Goal: Transaction & Acquisition: Purchase product/service

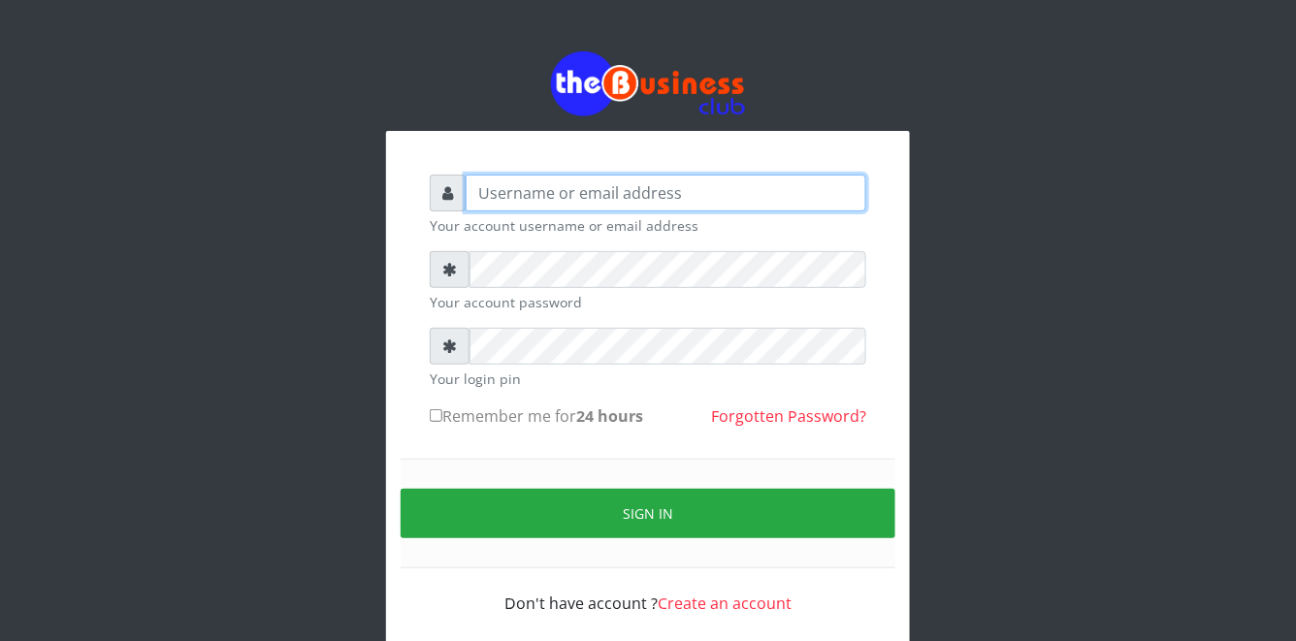
type input "YaronMarcuz"
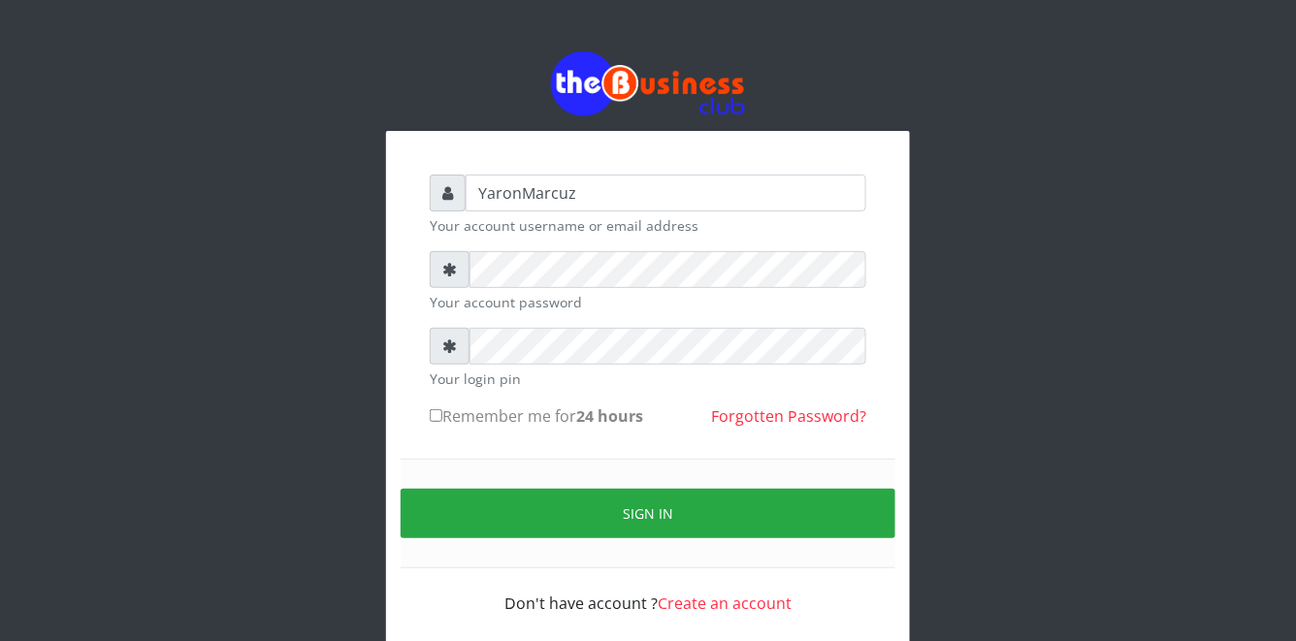
click at [693, 249] on form "YaronMarcuz Your account username or email address Your account password Your l…" at bounding box center [648, 395] width 436 height 440
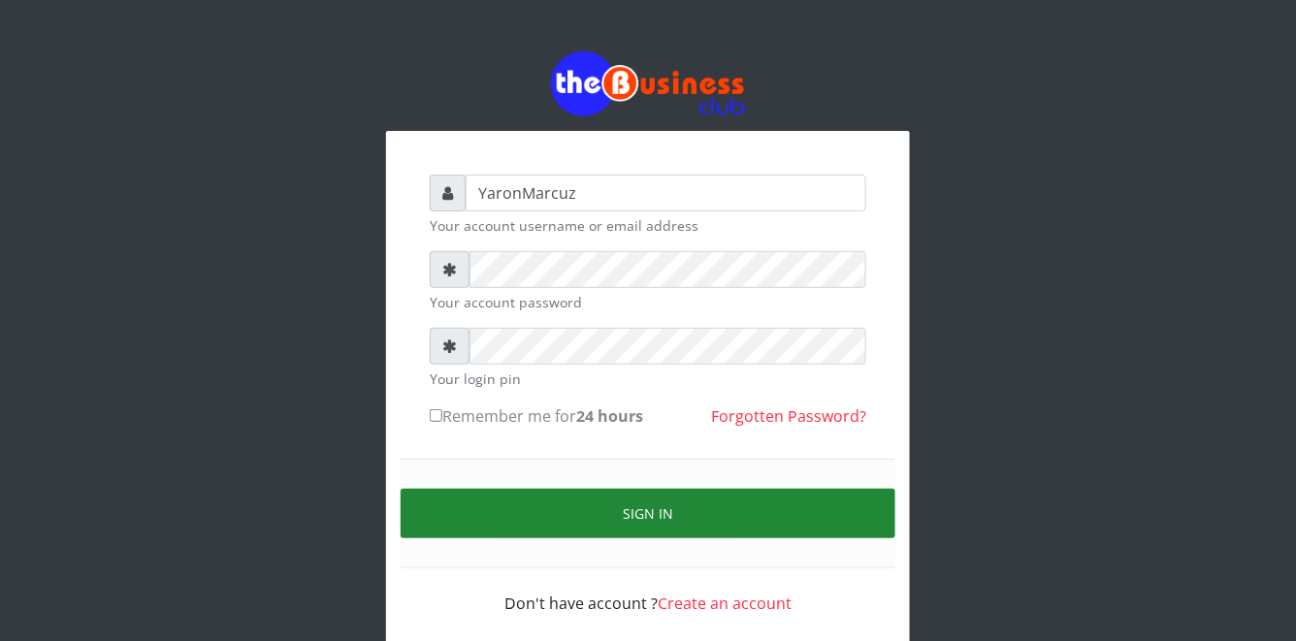
drag, startPoint x: 433, startPoint y: 414, endPoint x: 429, endPoint y: 528, distance: 113.5
click at [433, 438] on form "YaronMarcuz Your account username or email address Your account password Your l…" at bounding box center [648, 395] width 436 height 440
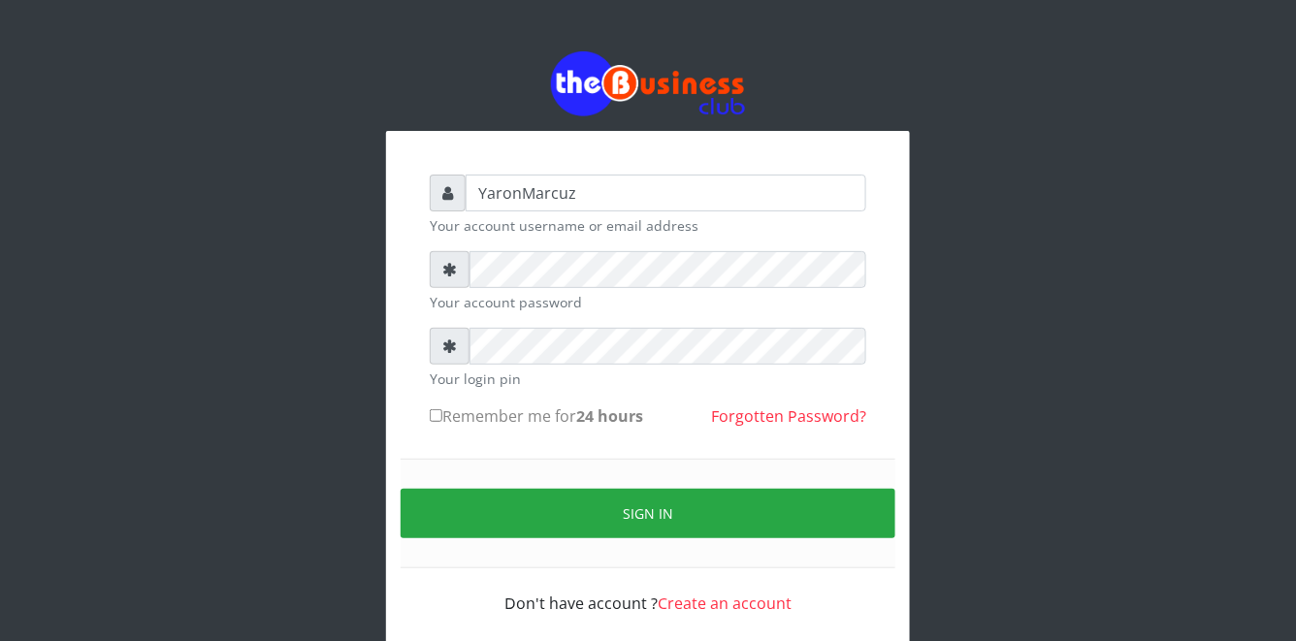
click at [433, 418] on input "Remember me for 24 hours" at bounding box center [436, 415] width 13 height 13
checkbox input "true"
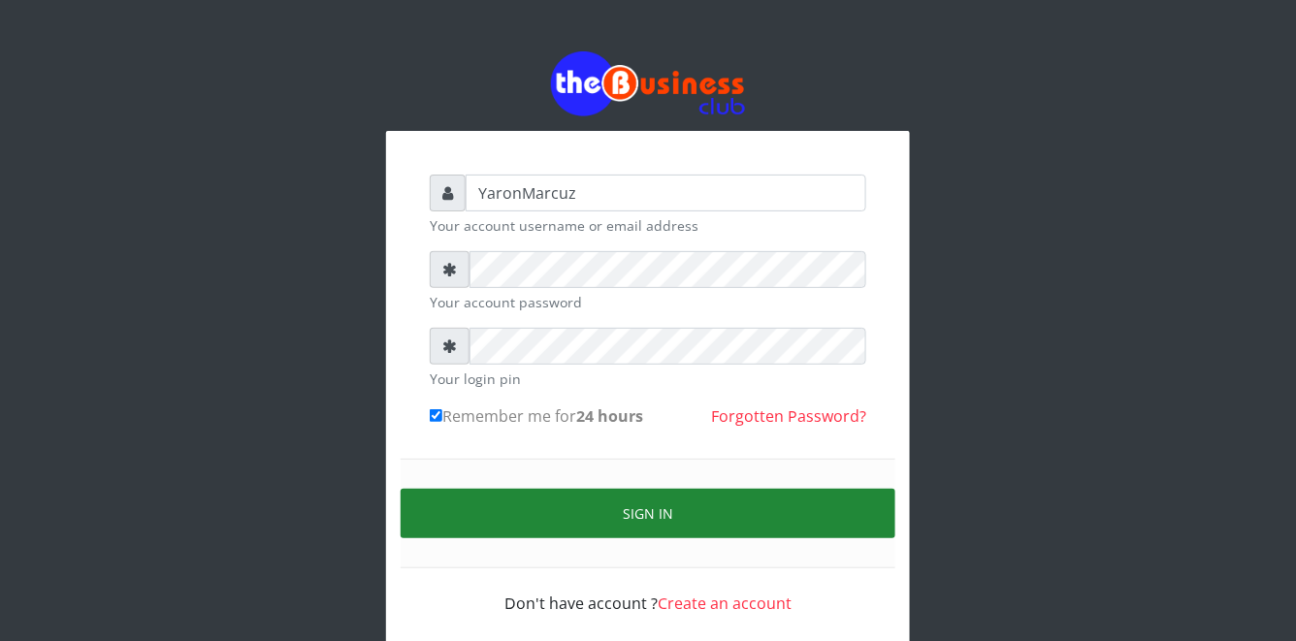
click at [466, 514] on button "Sign in" at bounding box center [648, 513] width 495 height 49
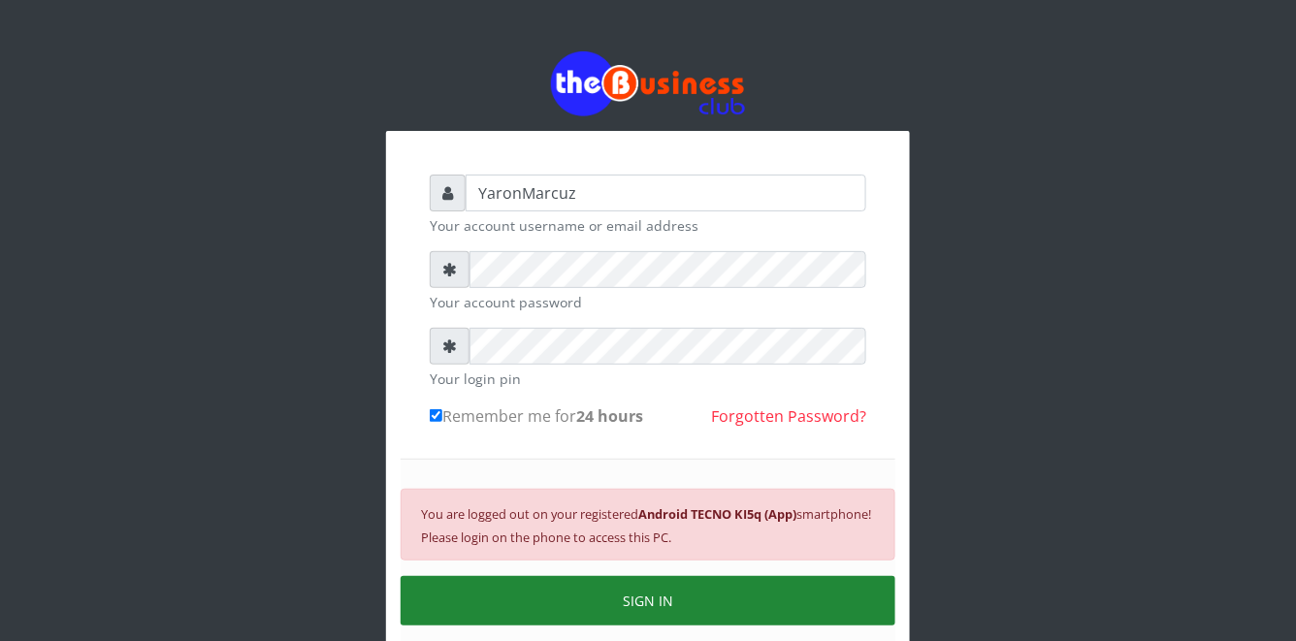
click at [614, 605] on button "SIGN IN" at bounding box center [648, 600] width 495 height 49
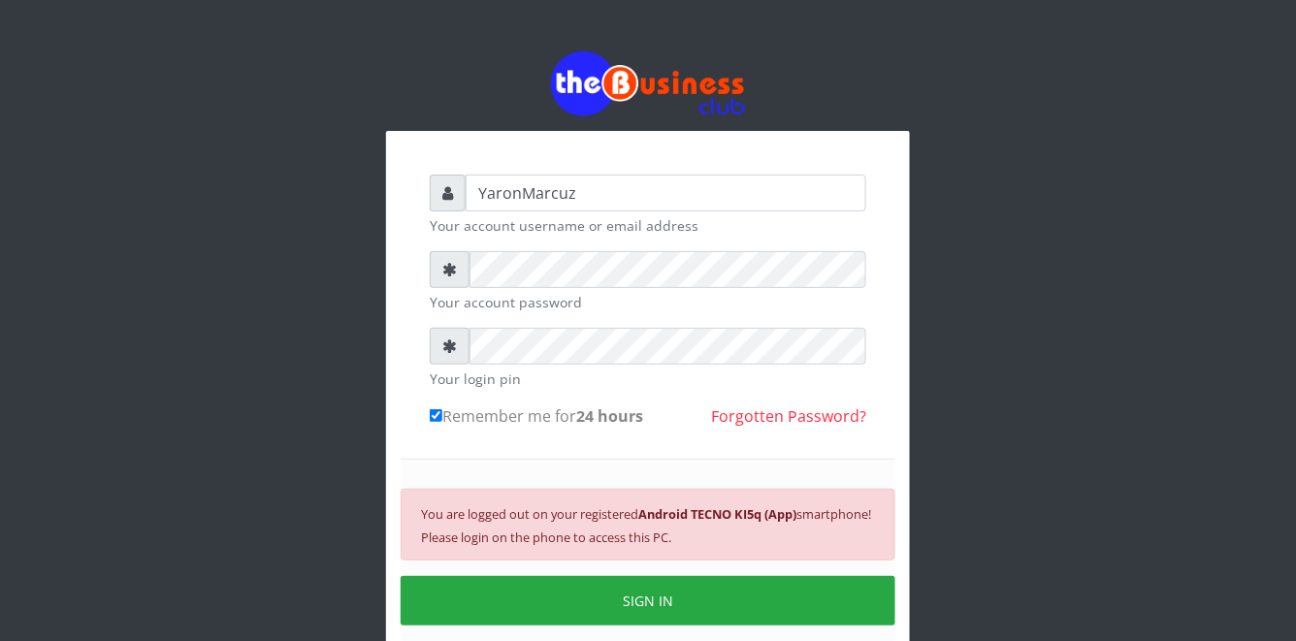
click at [617, 596] on button "SIGN IN" at bounding box center [648, 600] width 495 height 49
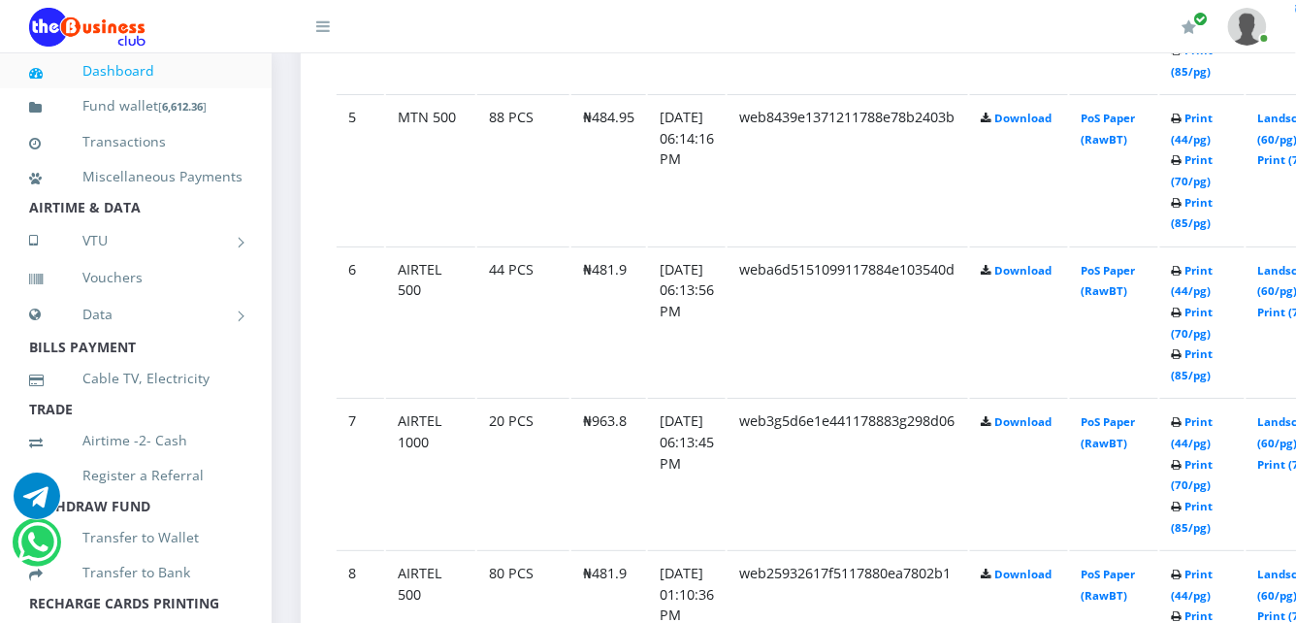
scroll to position [1848, 0]
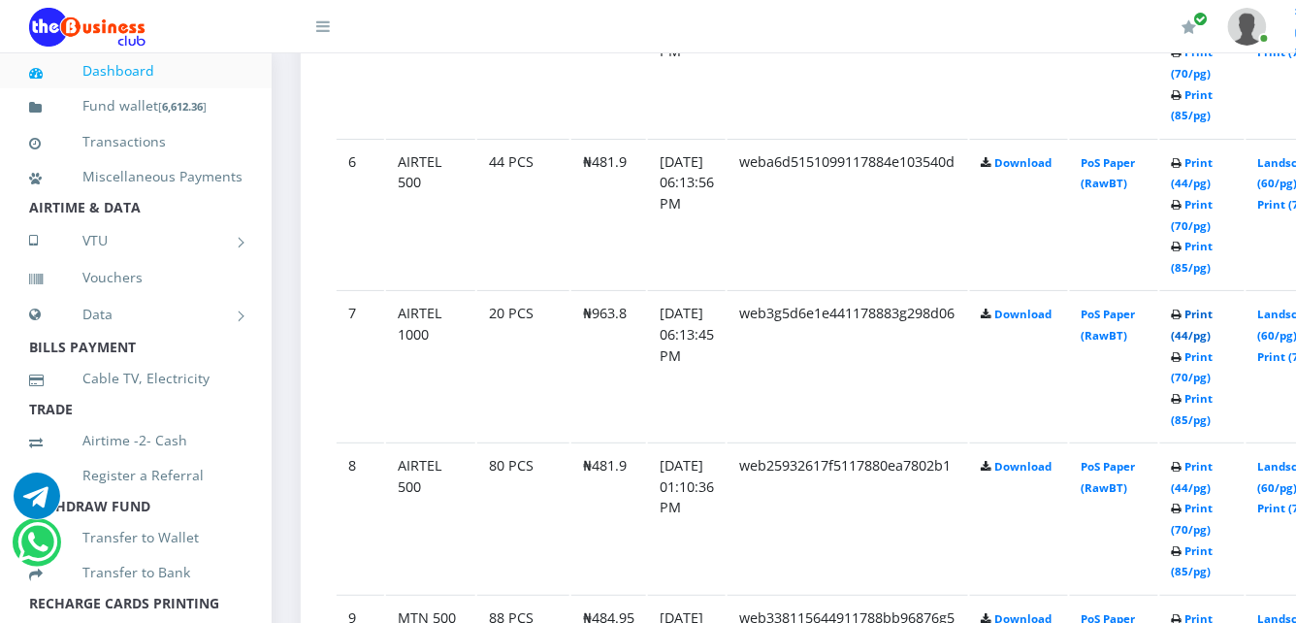
click at [1193, 306] on link "Print (44/pg)" at bounding box center [1193, 324] width 42 height 36
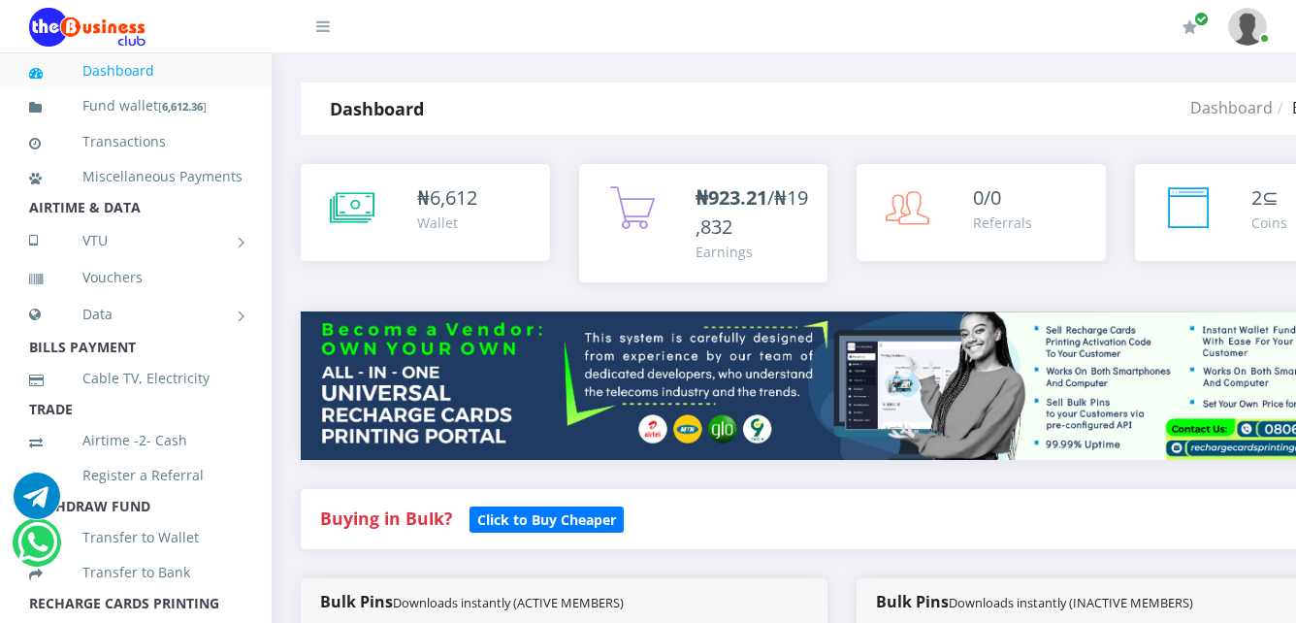
scroll to position [1779, 0]
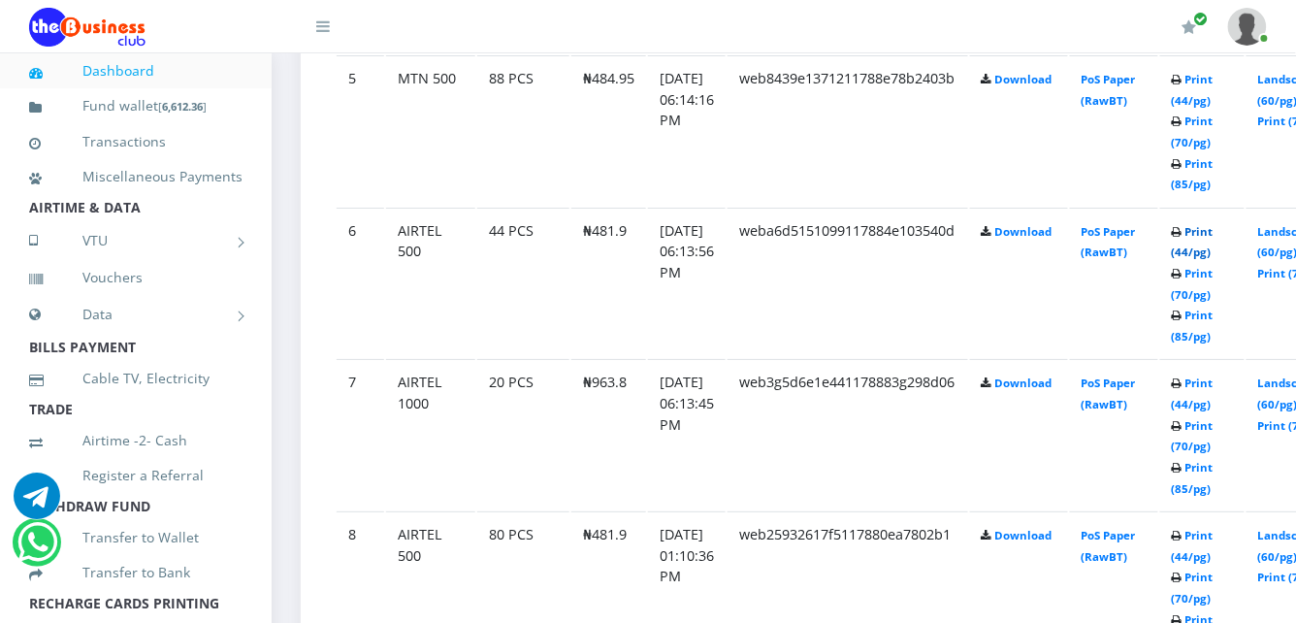
click at [1195, 224] on link "Print (44/pg)" at bounding box center [1193, 242] width 42 height 36
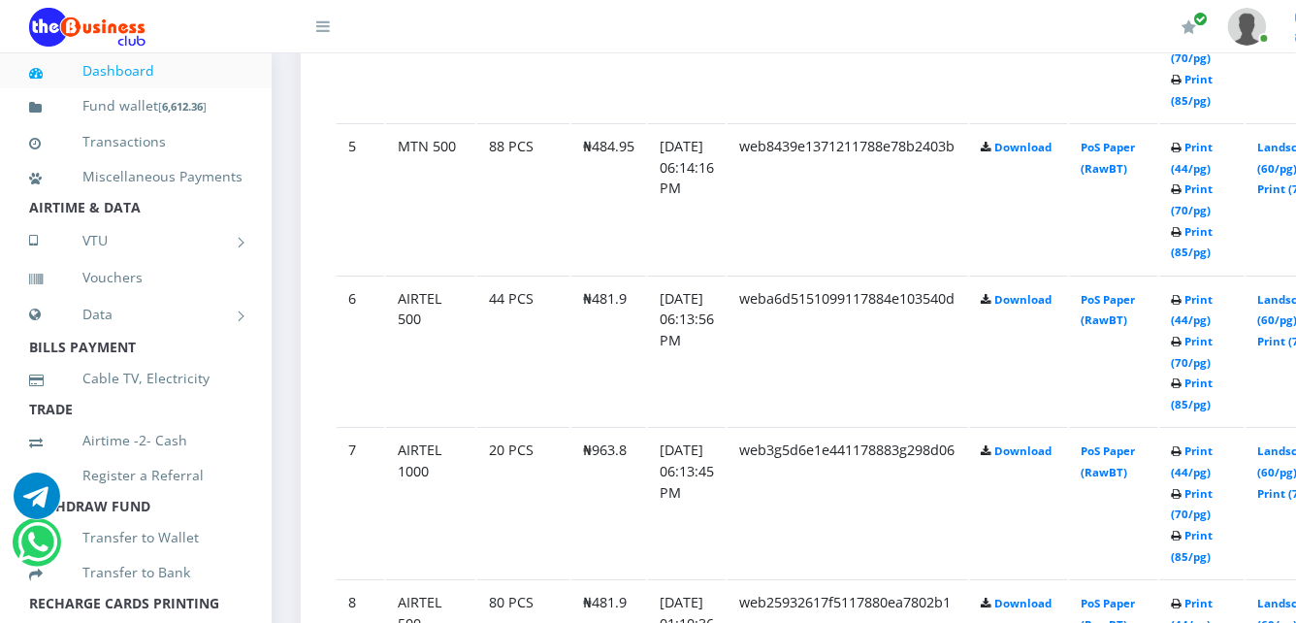
scroll to position [1779, 0]
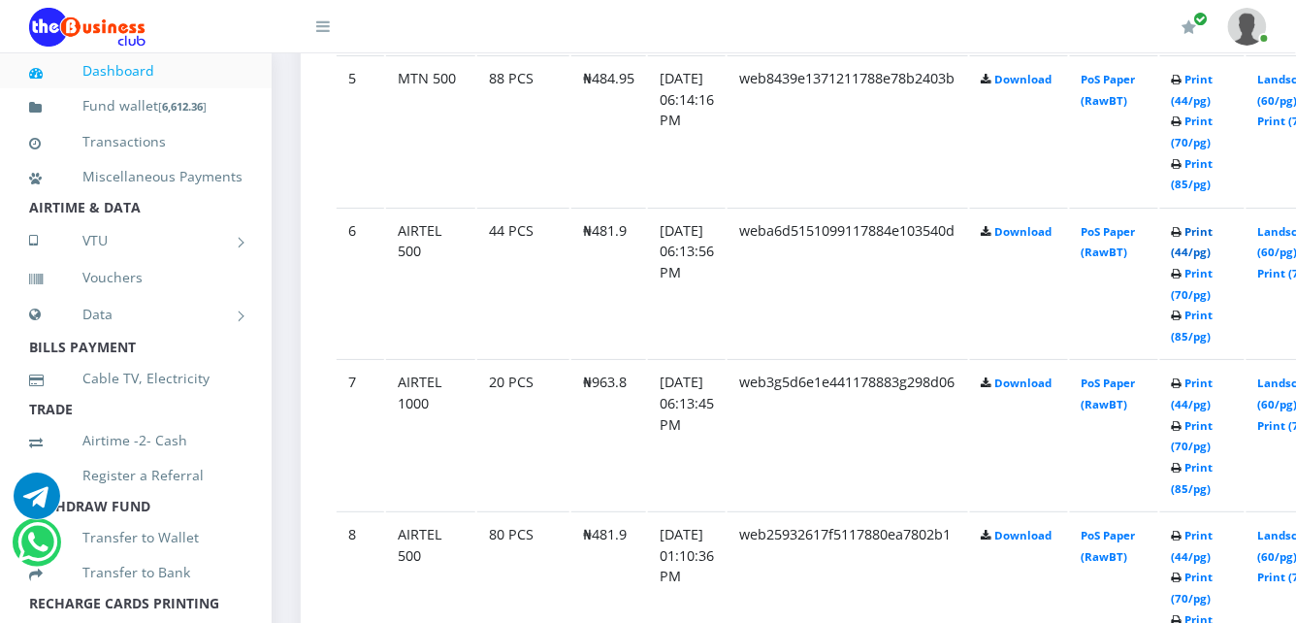
click at [1191, 224] on link "Print (44/pg)" at bounding box center [1193, 242] width 42 height 36
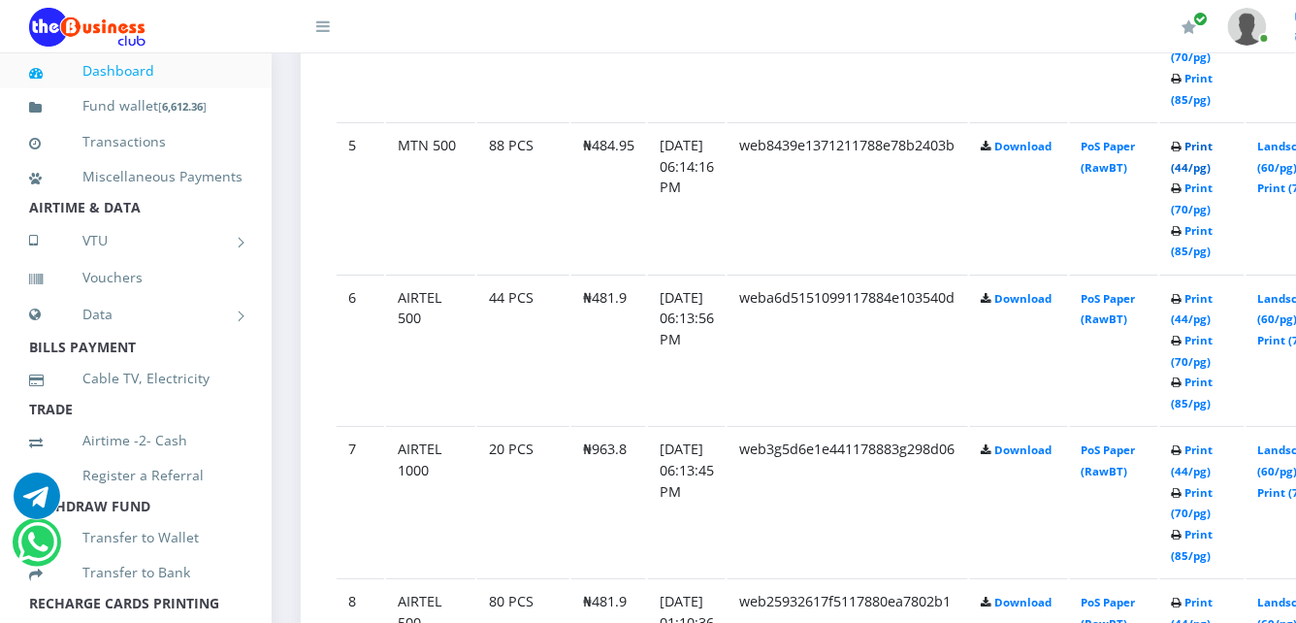
click at [1195, 139] on link "Print (44/pg)" at bounding box center [1193, 157] width 42 height 36
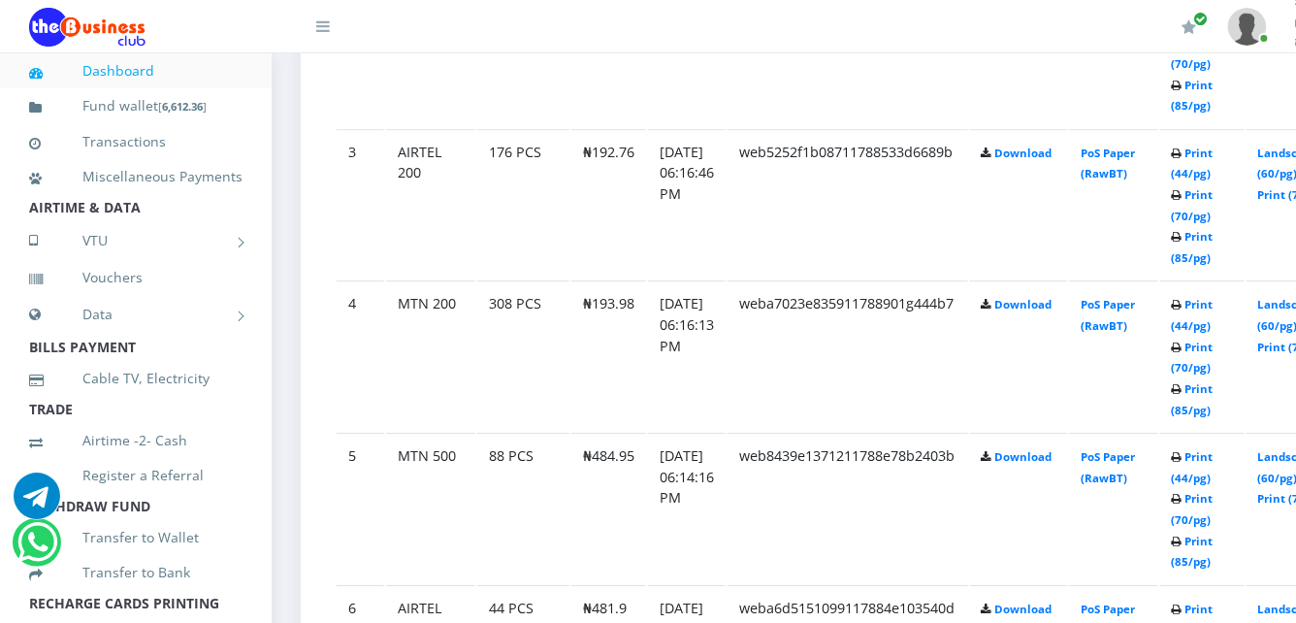
scroll to position [1438, 0]
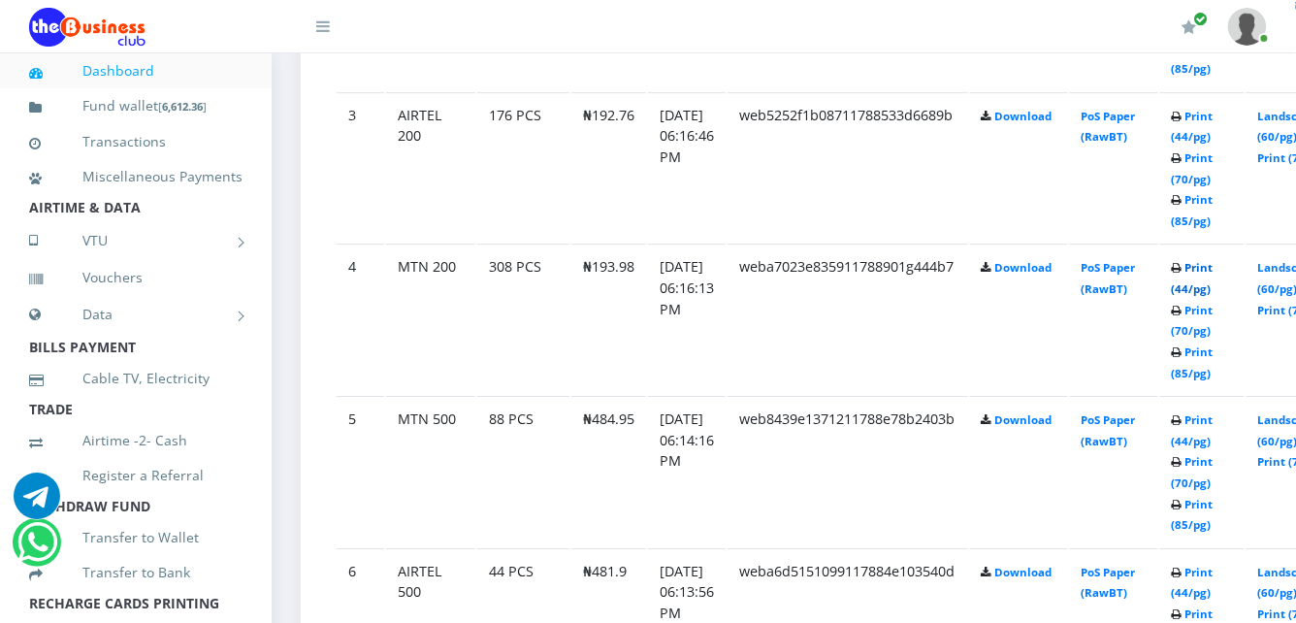
click at [1197, 260] on link "Print (44/pg)" at bounding box center [1193, 278] width 42 height 36
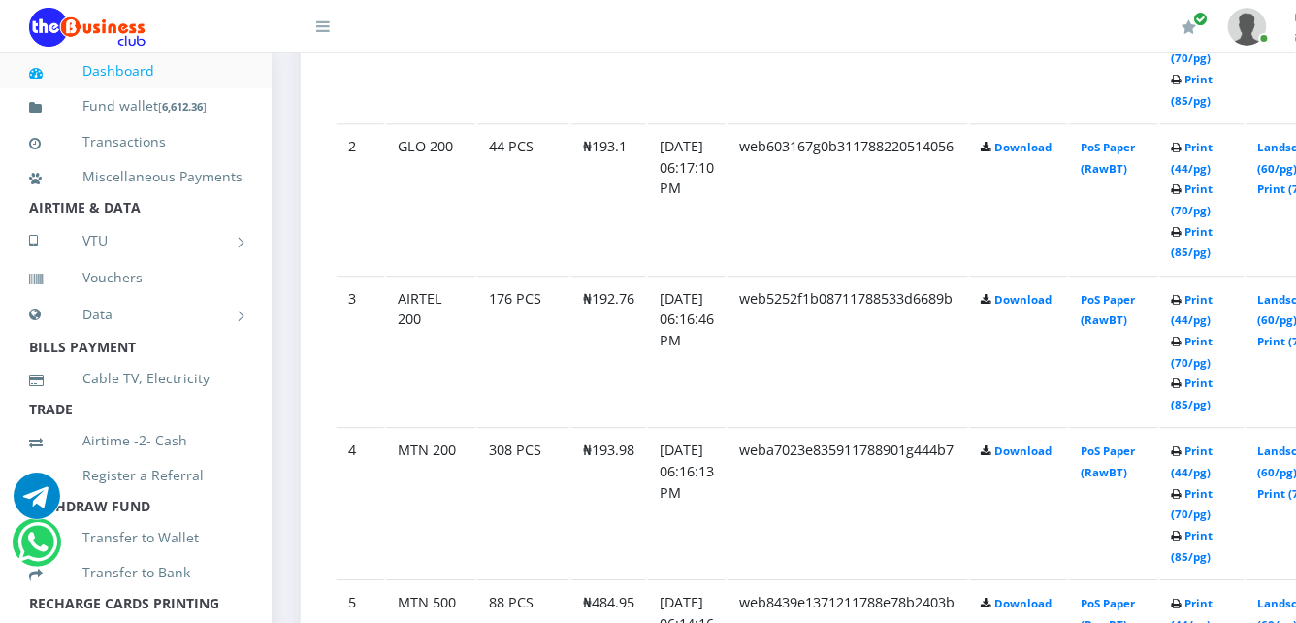
scroll to position [1264, 0]
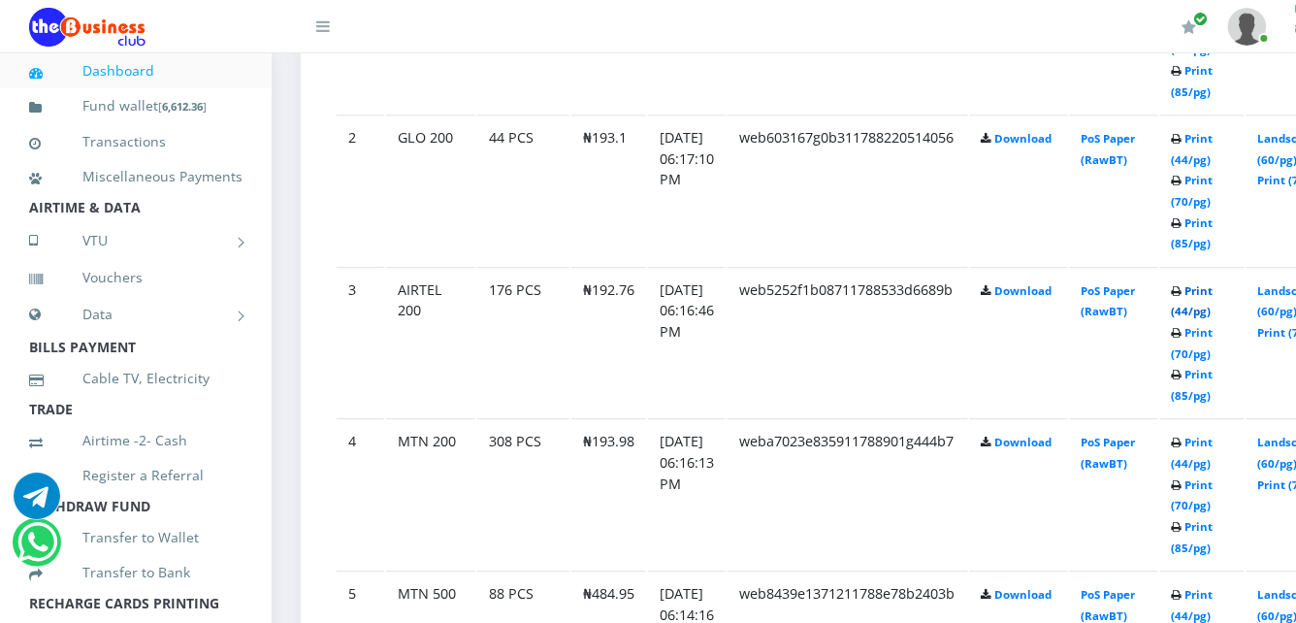
click at [1199, 283] on link "Print (44/pg)" at bounding box center [1193, 301] width 42 height 36
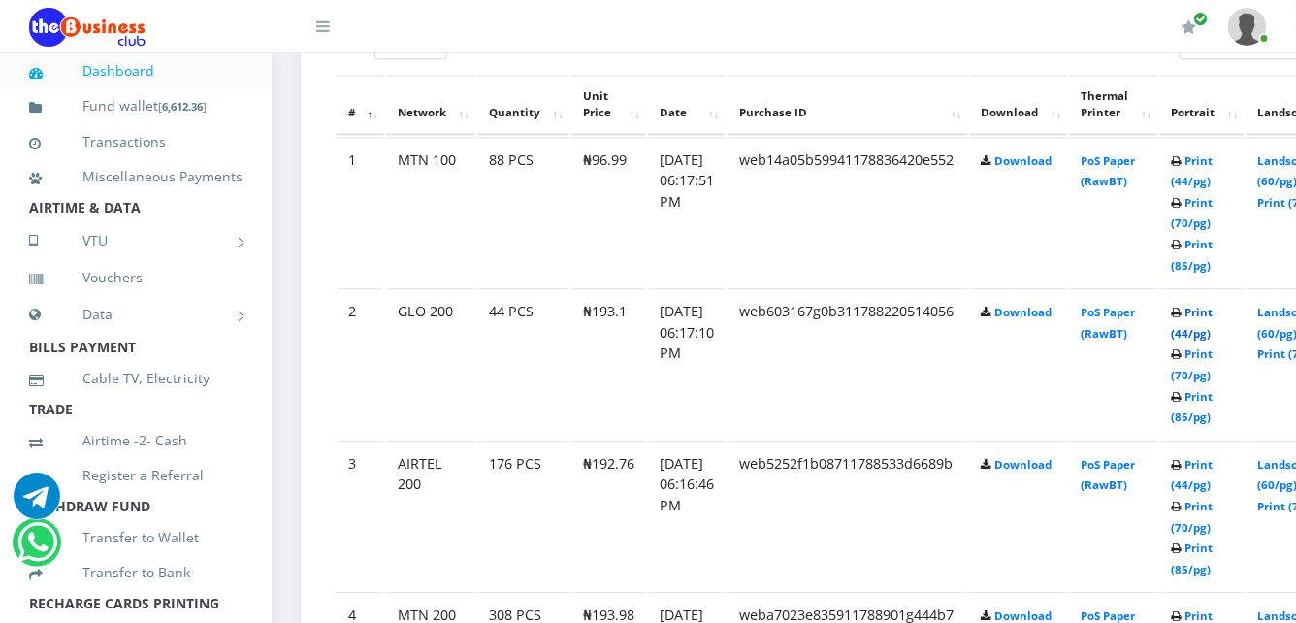
click at [1193, 305] on link "Print (44/pg)" at bounding box center [1193, 323] width 42 height 36
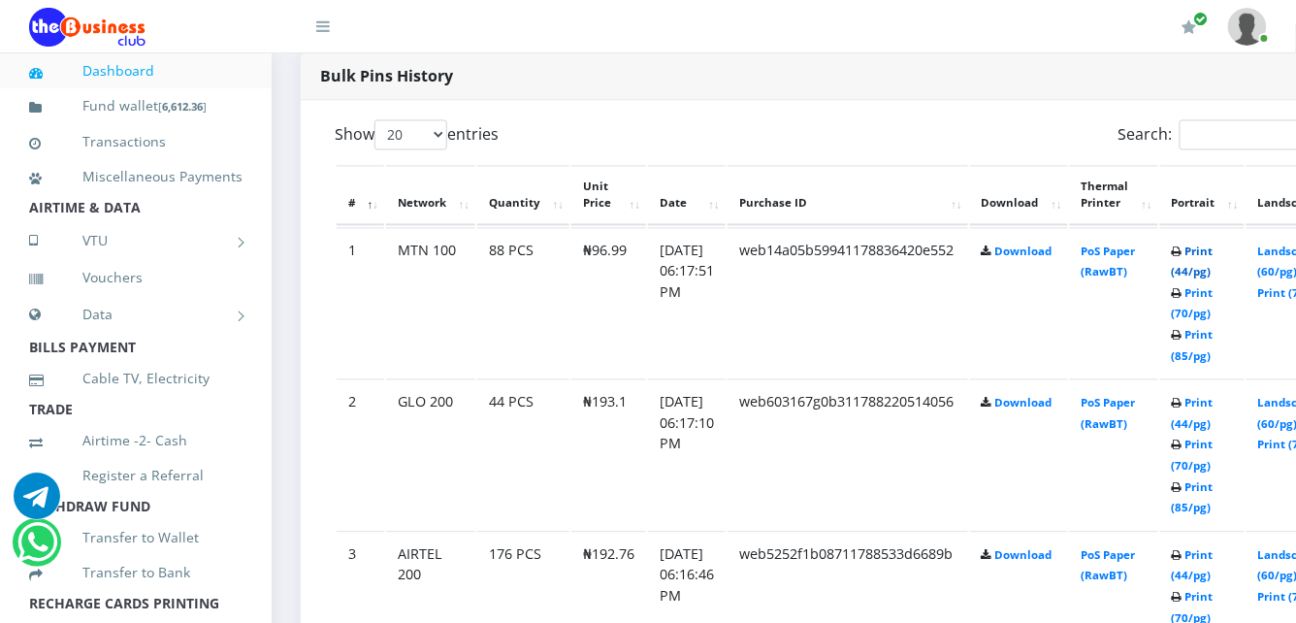
click at [1194, 243] on link "Print (44/pg)" at bounding box center [1193, 261] width 42 height 36
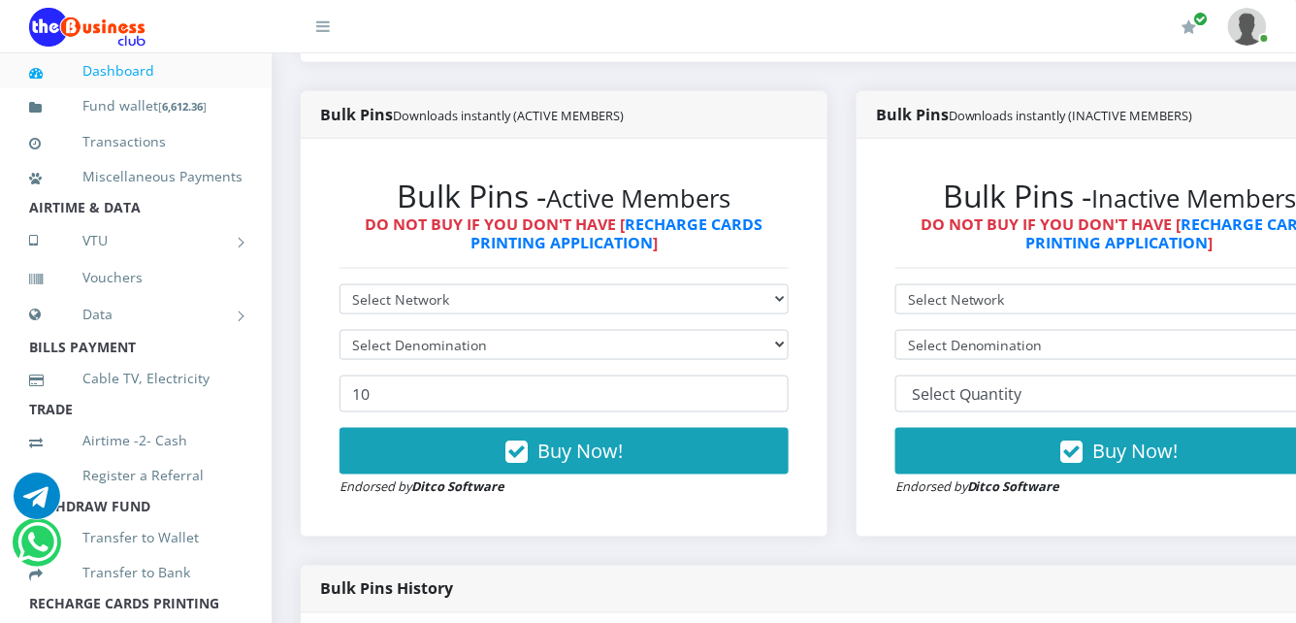
scroll to position [486, 0]
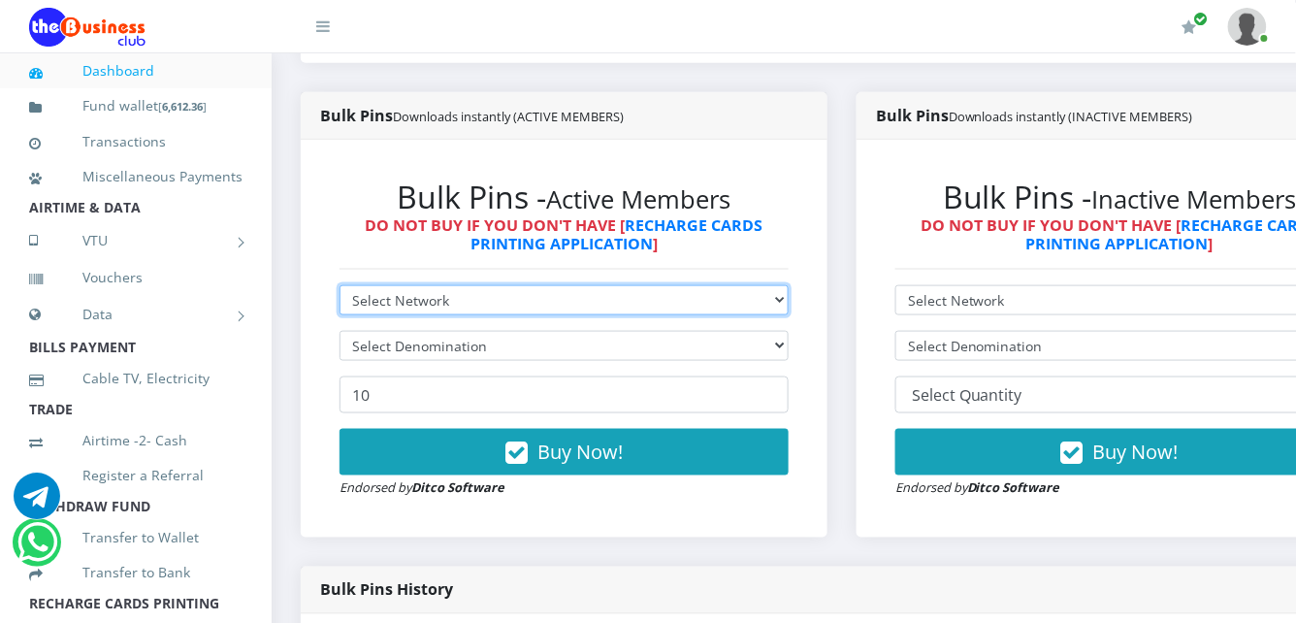
click at [759, 285] on select "Select Network MTN Globacom 9Mobile Airtel" at bounding box center [563, 300] width 449 height 30
select select "Airtel"
click at [339, 285] on select "Select Network MTN Globacom 9Mobile Airtel" at bounding box center [563, 300] width 449 height 30
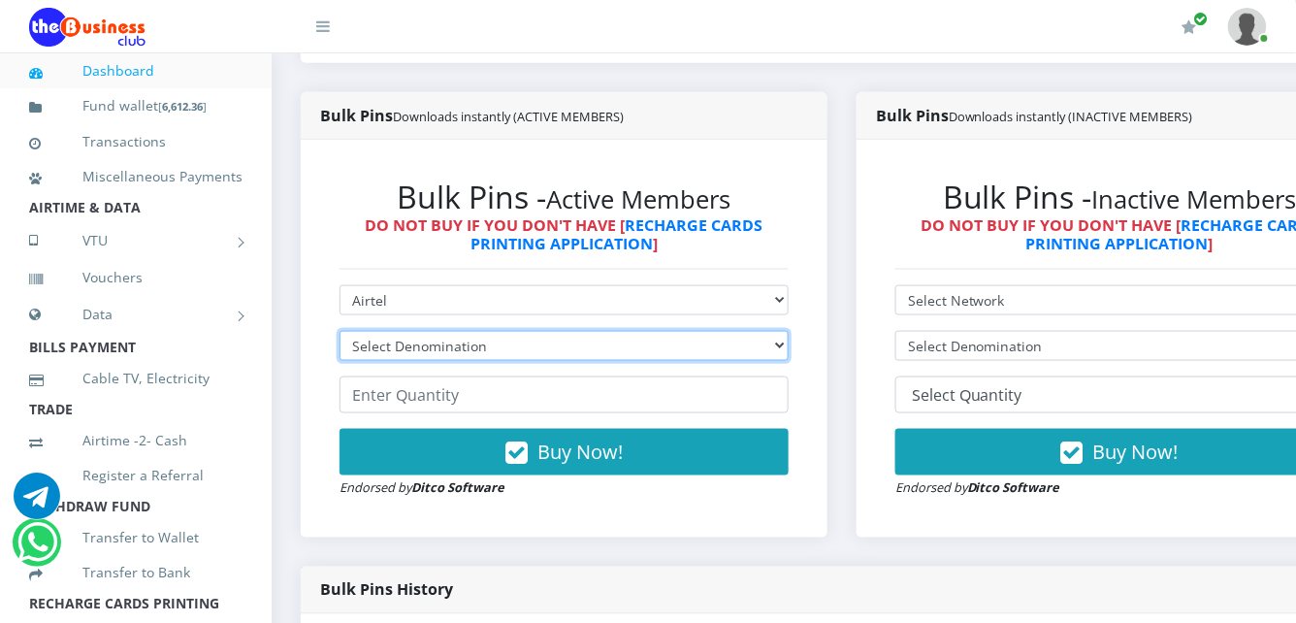
click at [595, 331] on select "Select Denomination Airtel NGN100 - ₦96.38 Airtel NGN200 - ₦192.76 Airtel NGN50…" at bounding box center [563, 346] width 449 height 30
select select "96.38-100"
click at [339, 331] on select "Select Denomination Airtel NGN100 - ₦96.38 Airtel NGN200 - ₦192.76 Airtel NGN50…" at bounding box center [563, 346] width 449 height 30
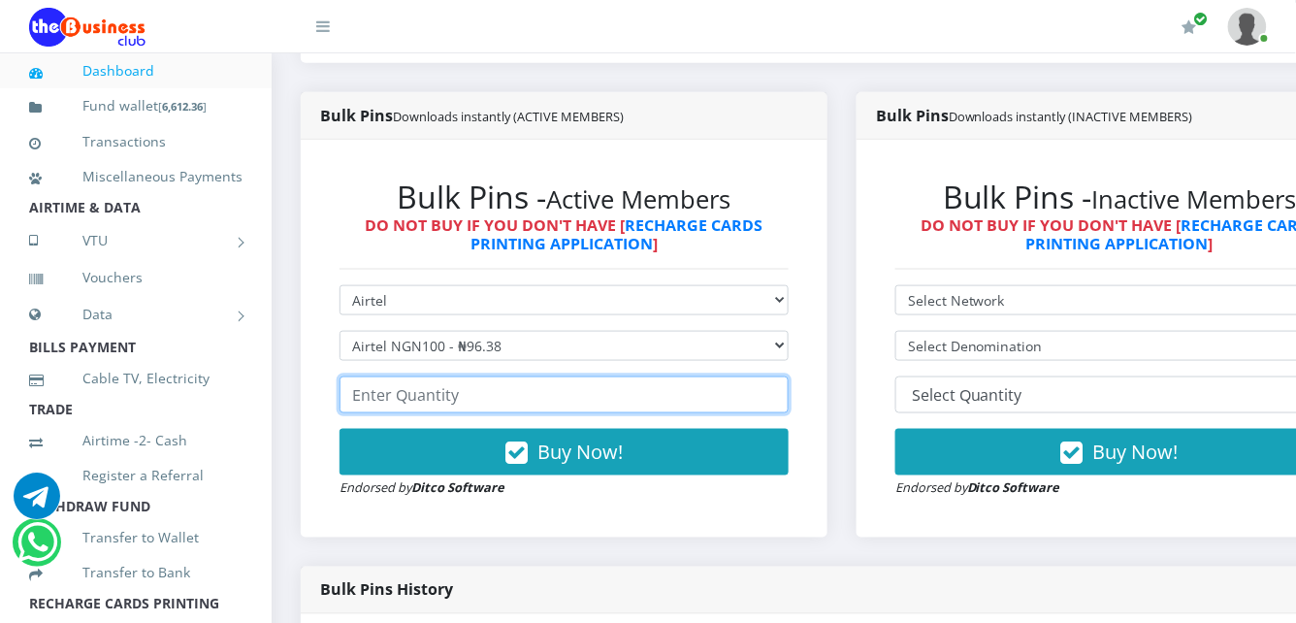
click at [504, 376] on input "number" at bounding box center [563, 394] width 449 height 37
type input "8"
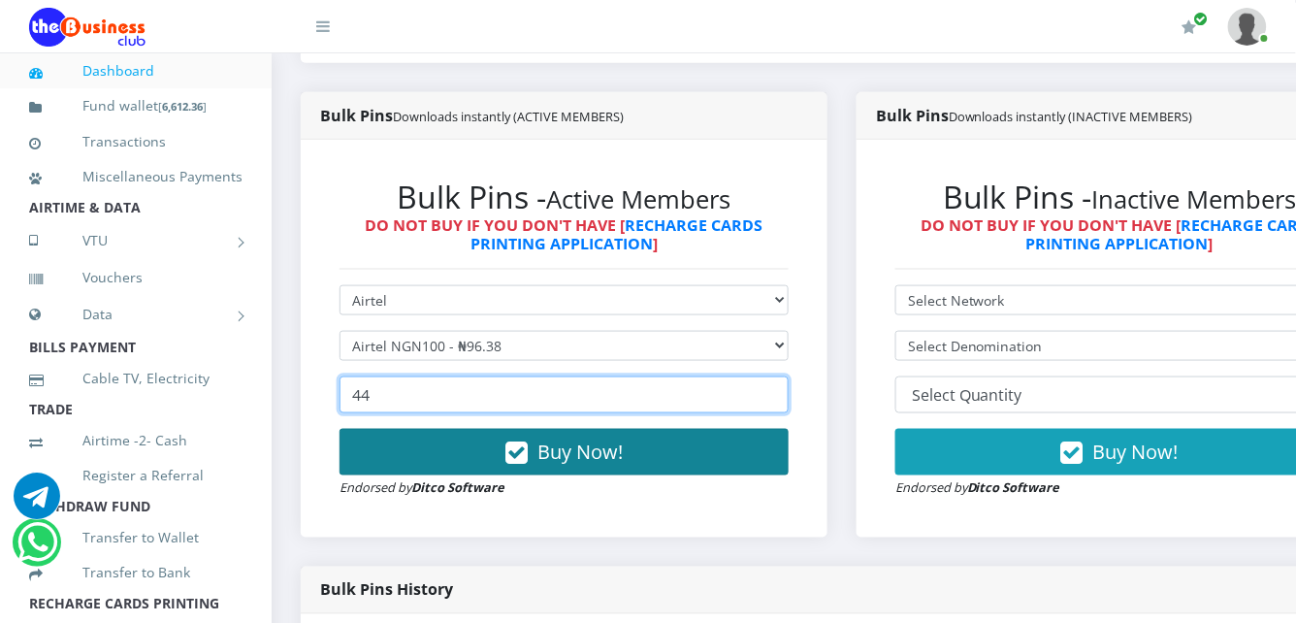
type input "44"
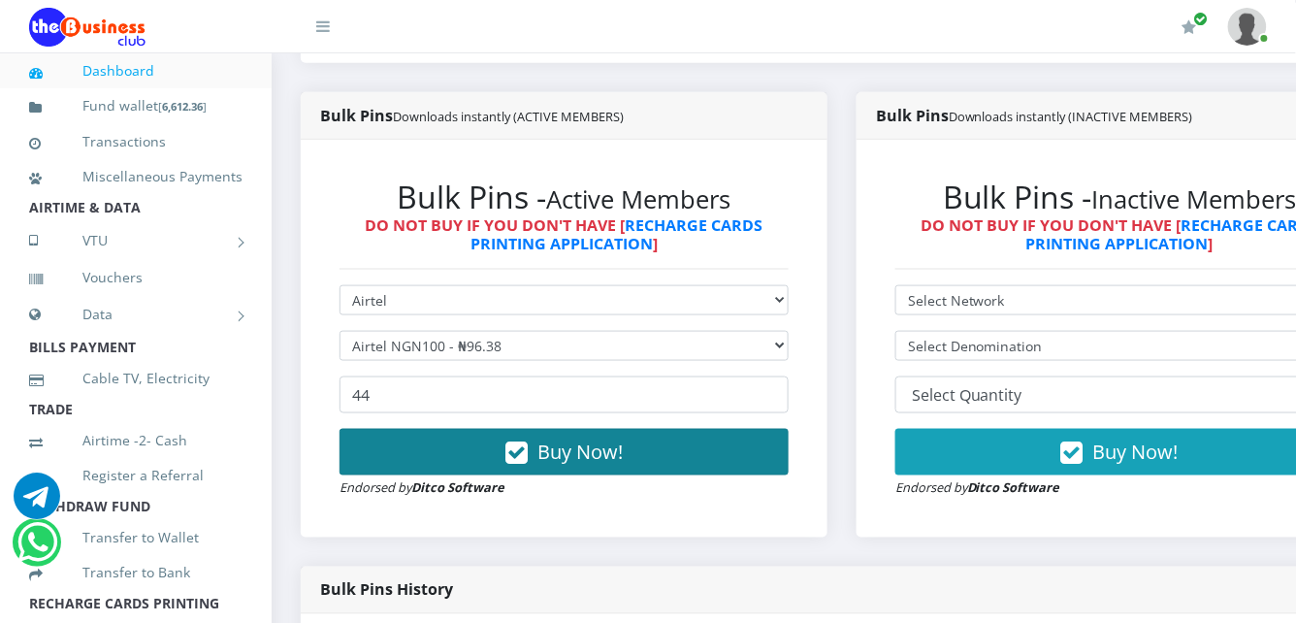
click at [543, 438] on span "Buy Now!" at bounding box center [579, 451] width 85 height 26
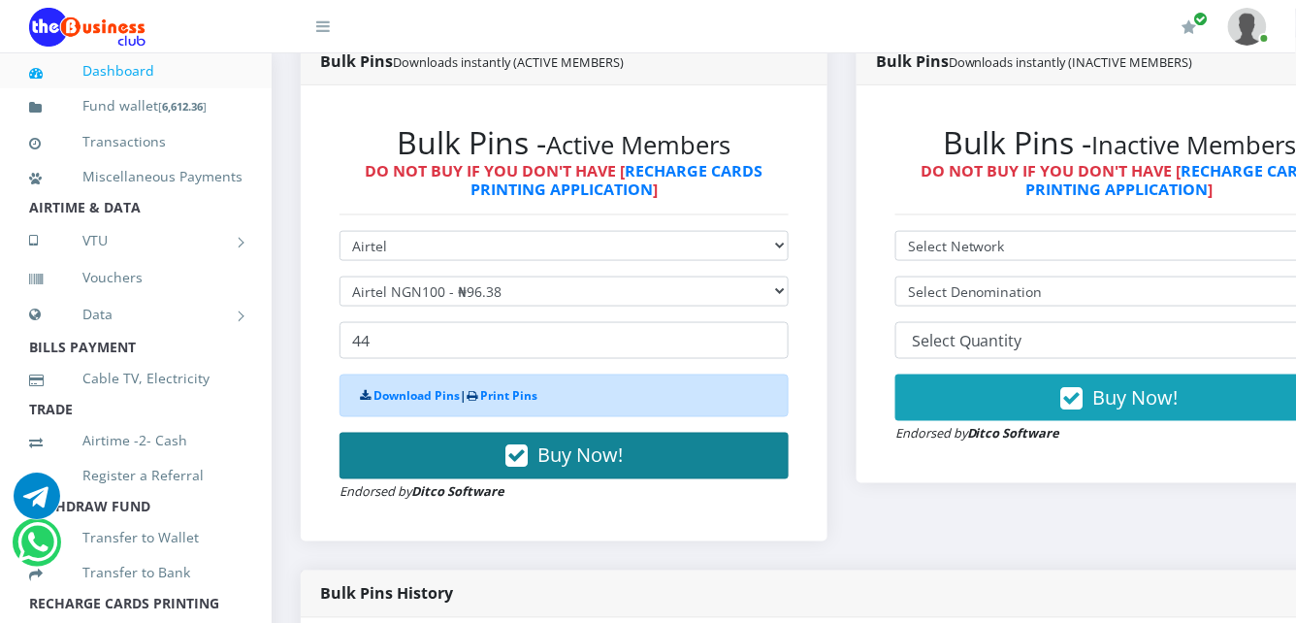
scroll to position [594, 0]
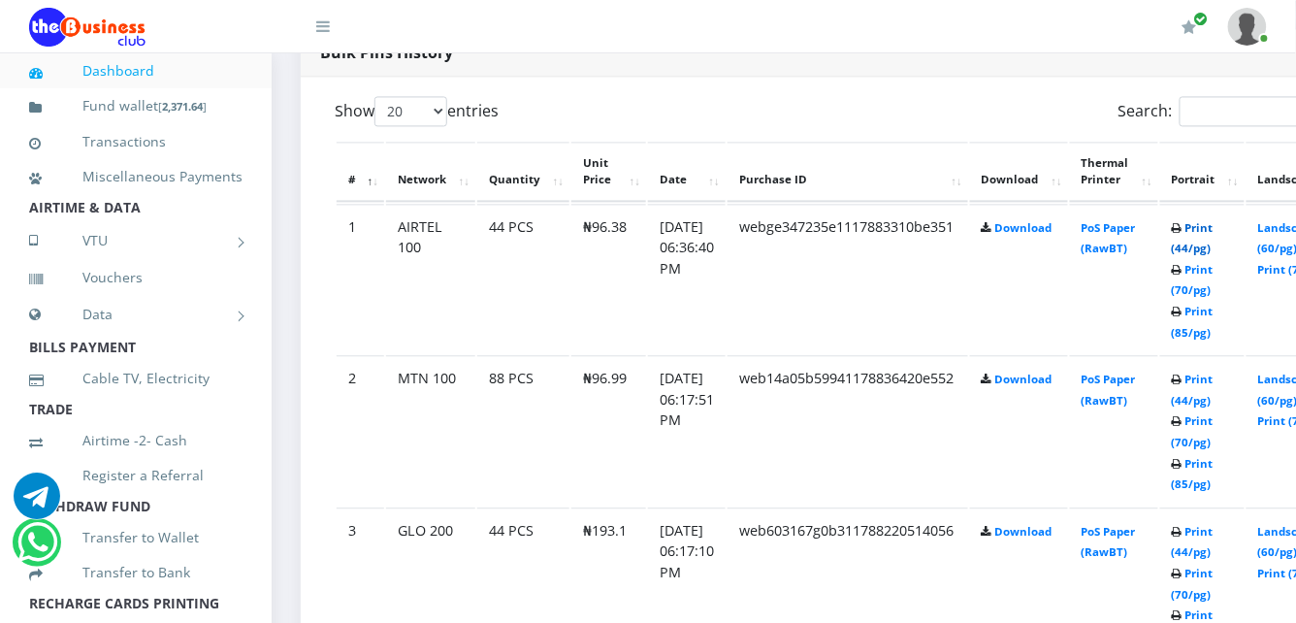
click at [1197, 220] on link "Print (44/pg)" at bounding box center [1193, 238] width 42 height 36
